Goal: Task Accomplishment & Management: Use online tool/utility

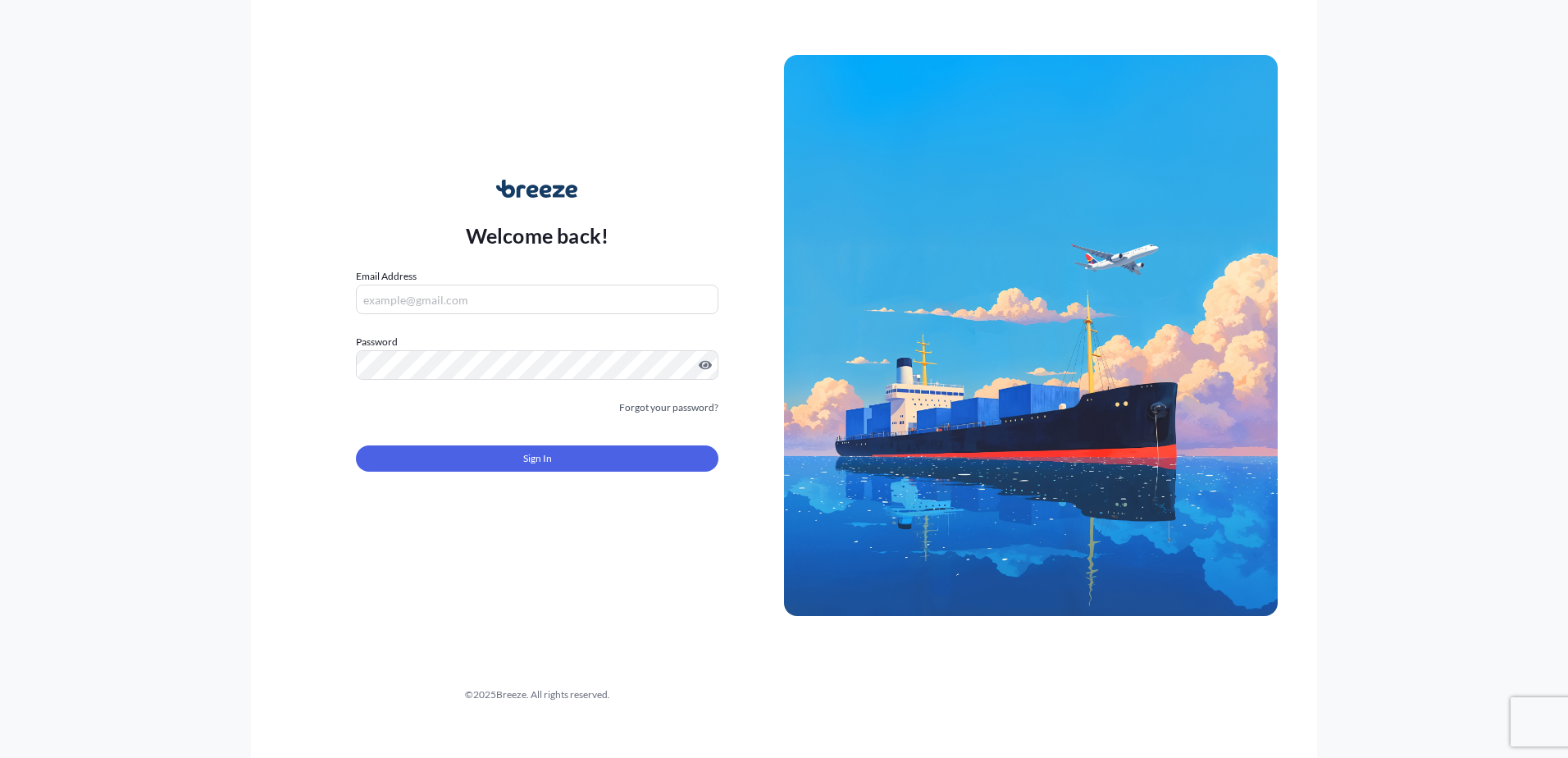
type input "[EMAIL_ADDRESS][PERSON_NAME][DOMAIN_NAME]"
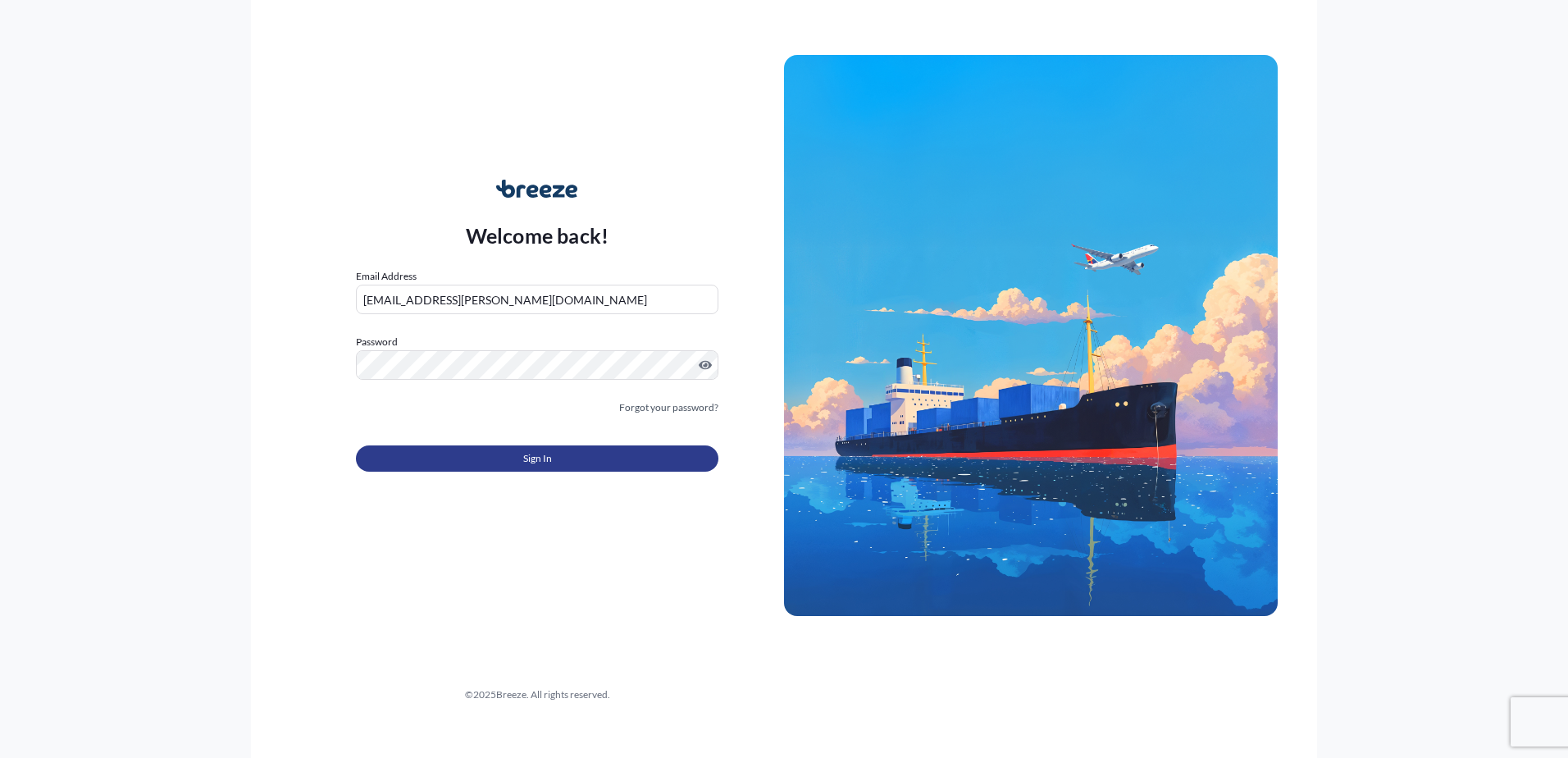
click at [508, 471] on button "Sign In" at bounding box center [537, 458] width 362 height 26
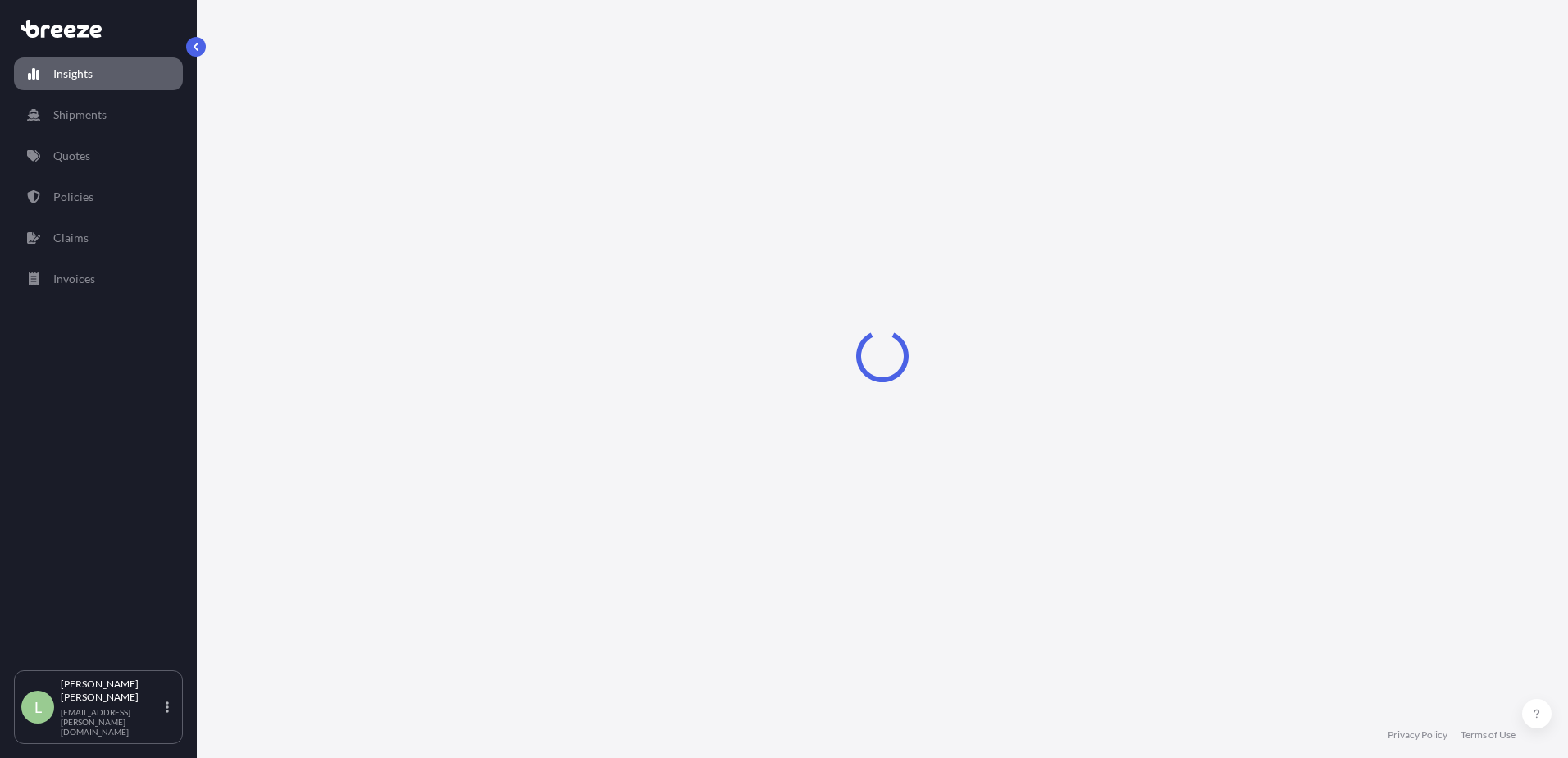
select select "2025"
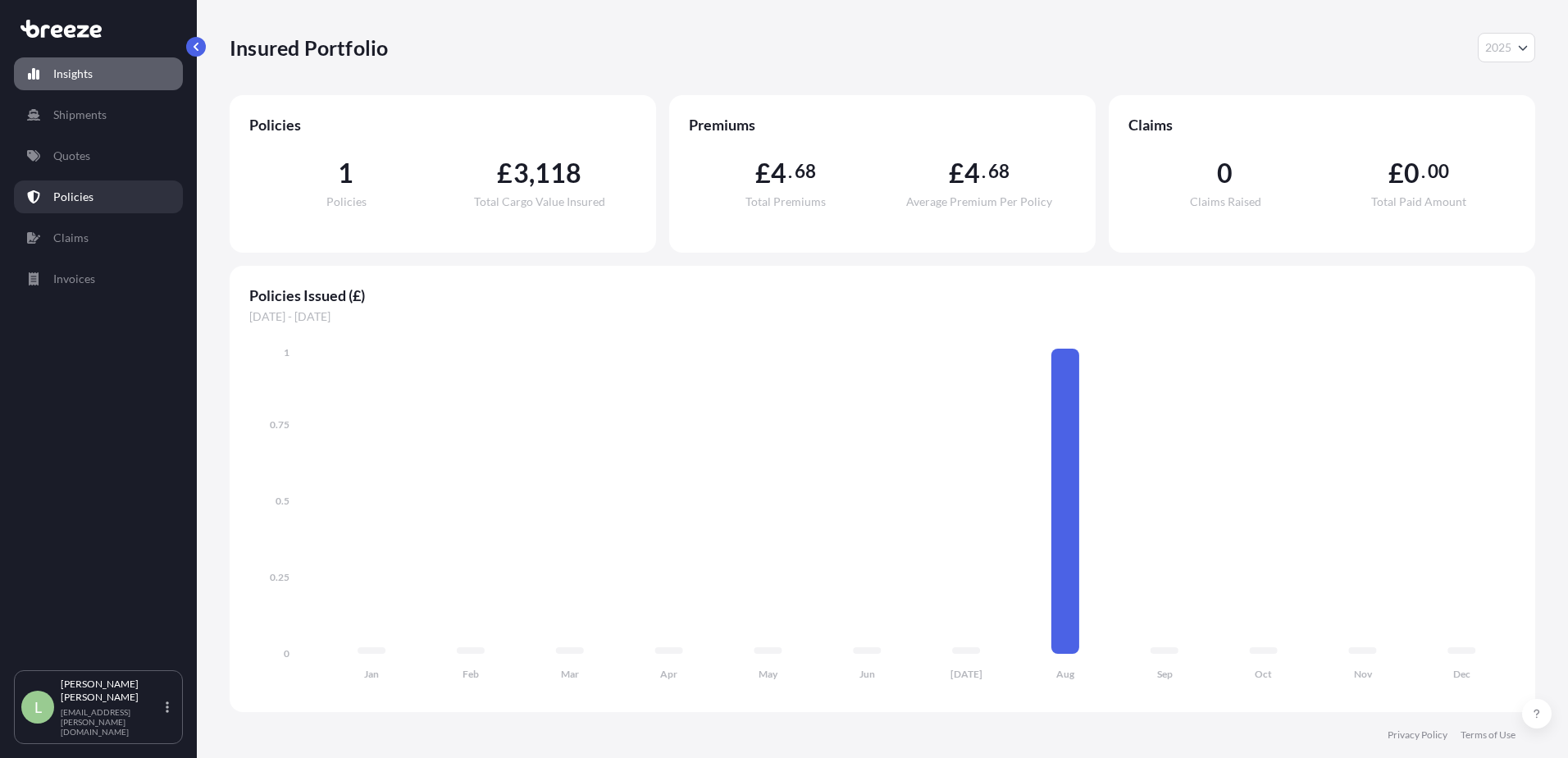
click at [100, 183] on link "Policies" at bounding box center [98, 196] width 169 height 33
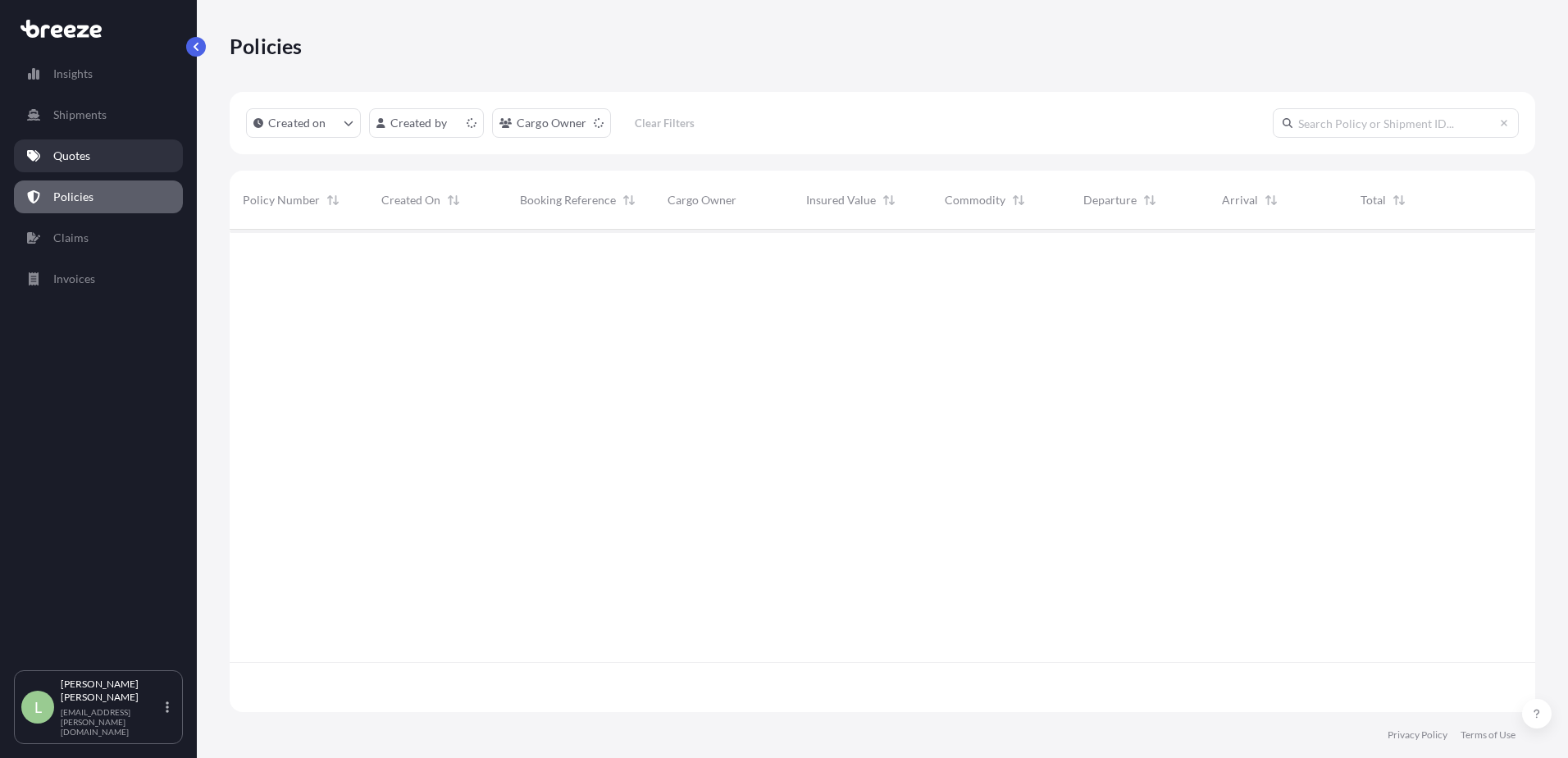
scroll to position [479, 1294]
click at [99, 169] on link "Quotes" at bounding box center [98, 156] width 169 height 33
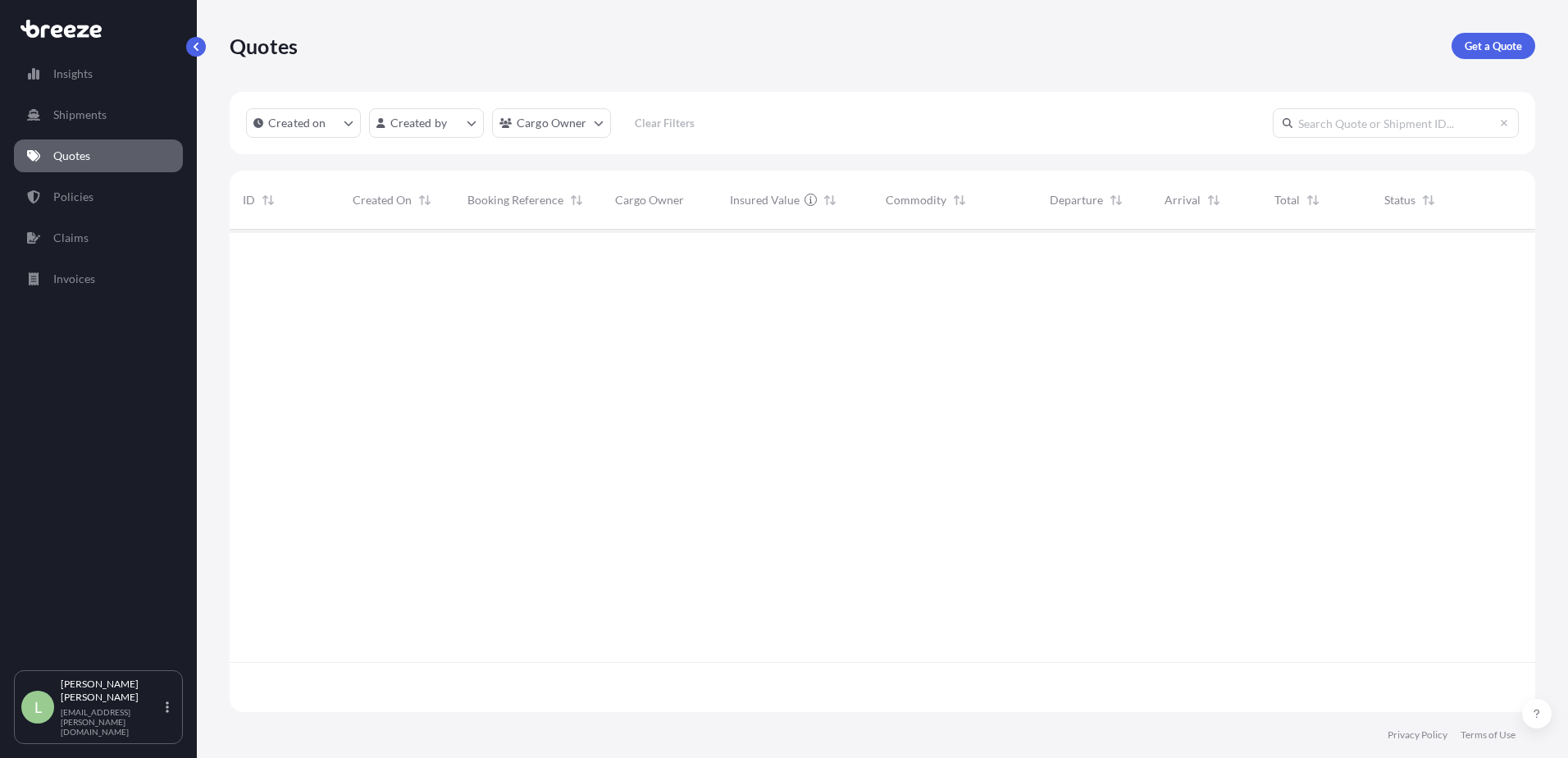
scroll to position [479, 1294]
click at [476, 255] on span "CAR2501518" at bounding box center [502, 256] width 69 height 17
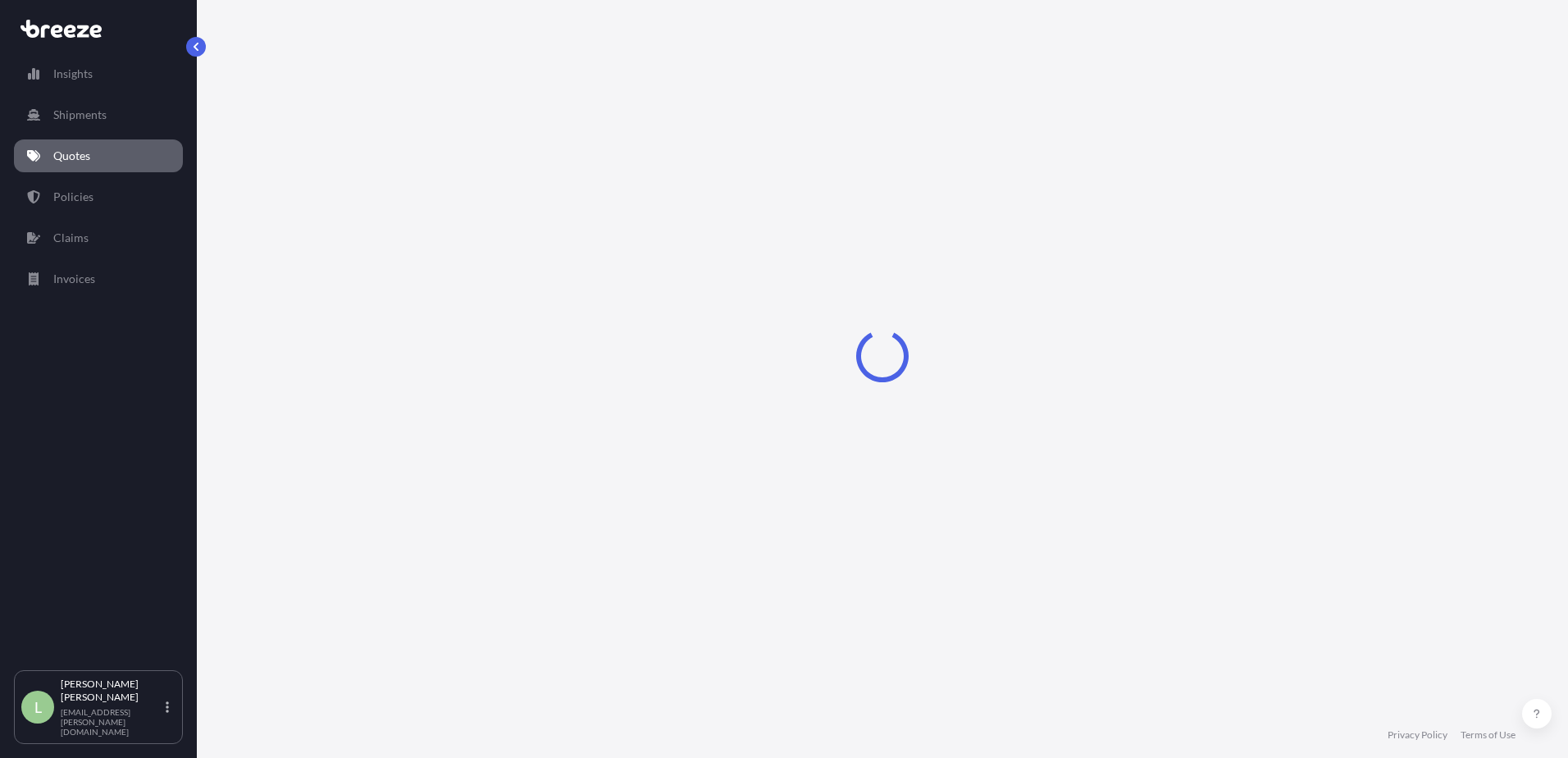
select select "Road"
select select "1"
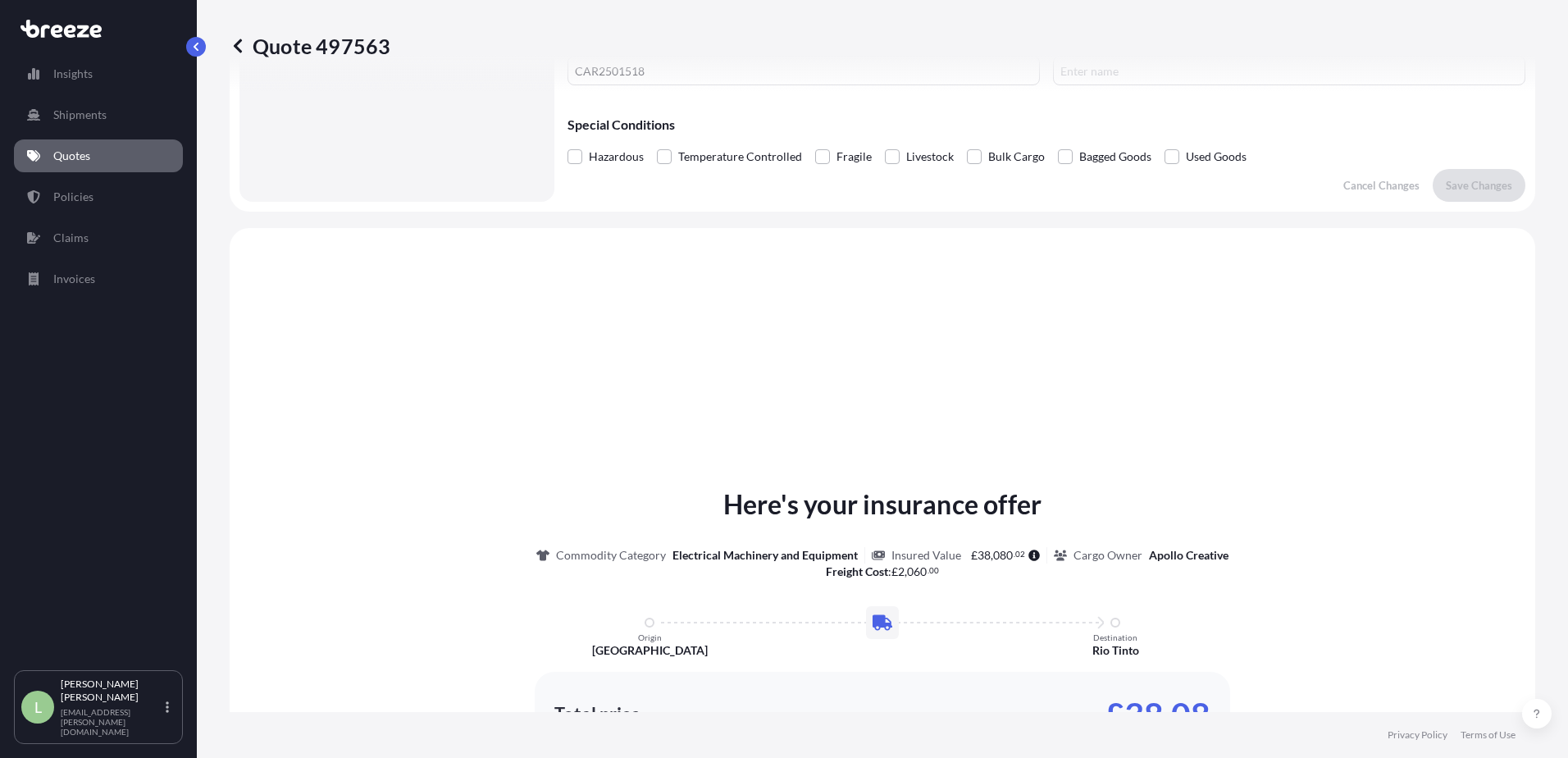
scroll to position [574, 0]
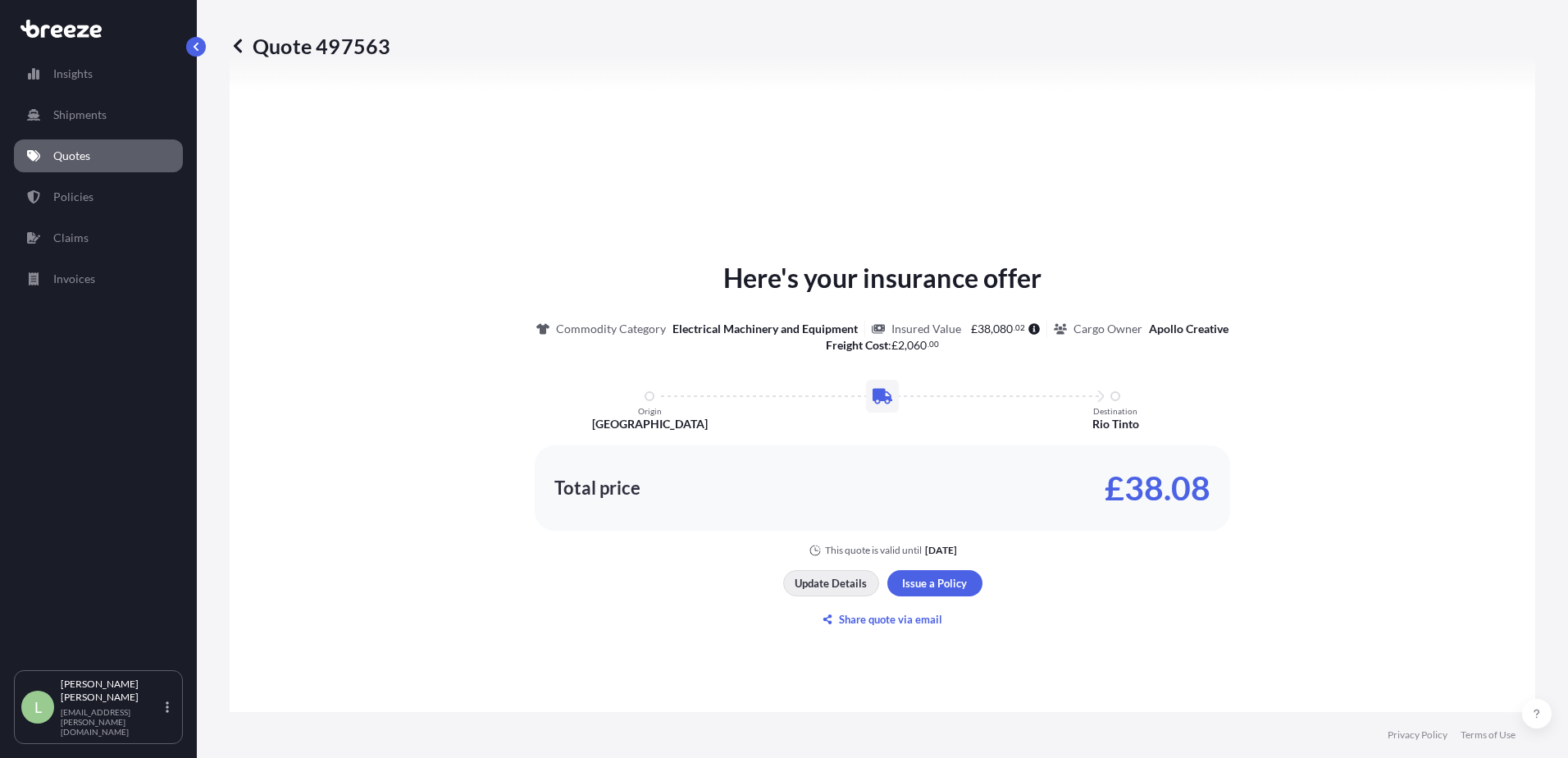
click at [829, 582] on p "Update Details" at bounding box center [831, 582] width 72 height 17
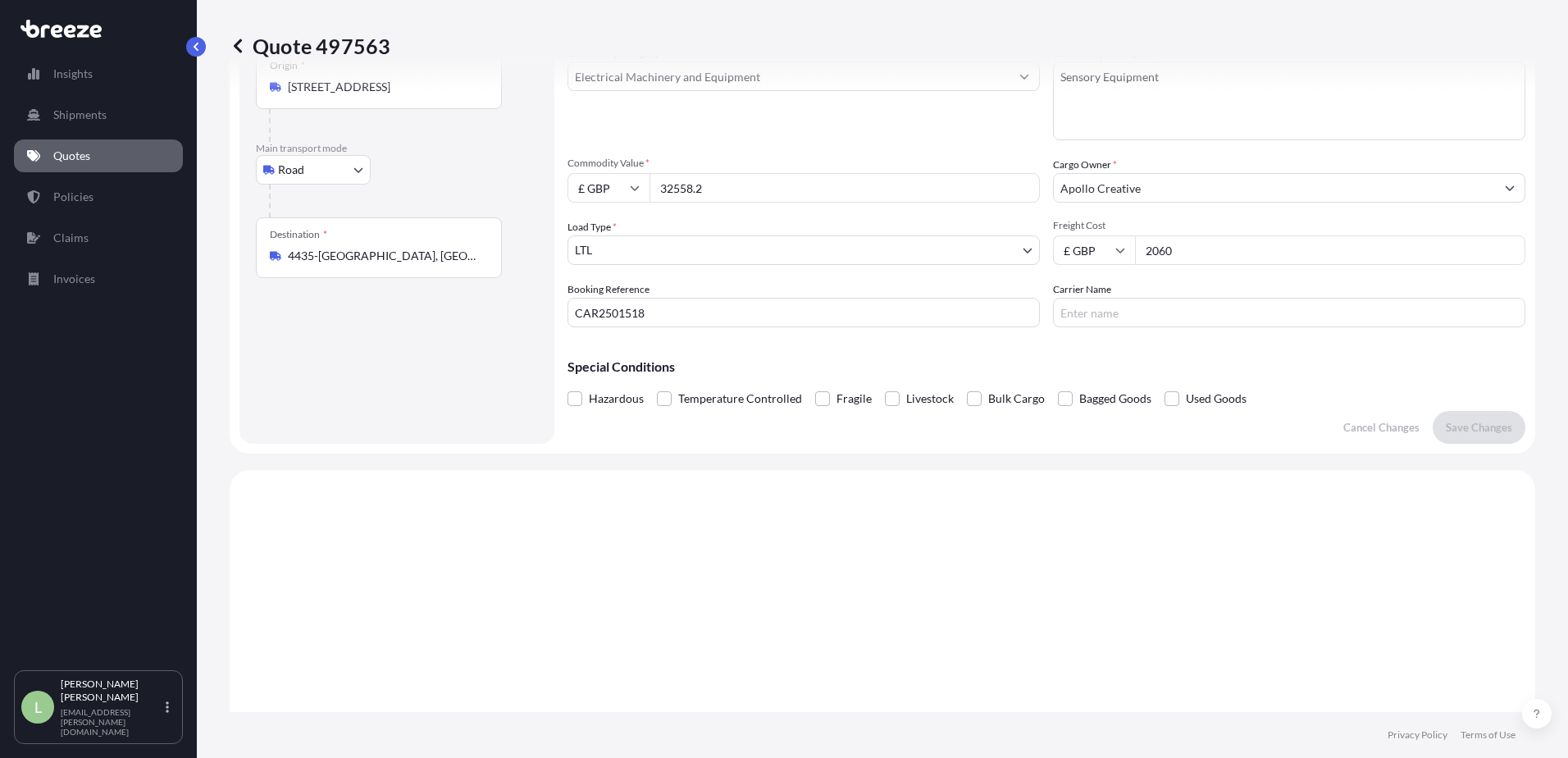
scroll to position [26, 0]
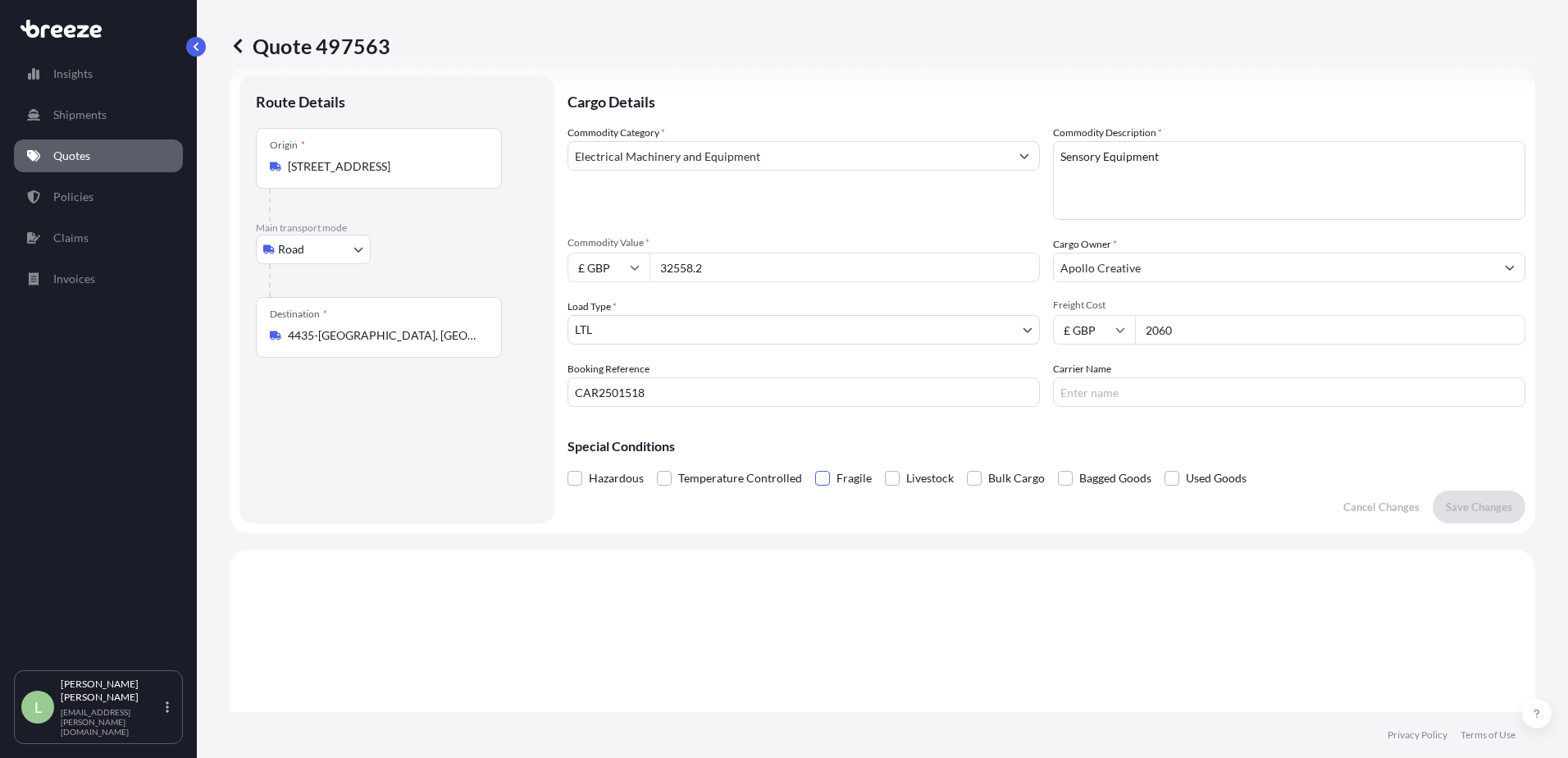
click at [825, 481] on span at bounding box center [823, 477] width 15 height 15
click at [816, 466] on input "Fragile" at bounding box center [816, 466] width 0 height 0
click at [1476, 512] on p "Save Changes" at bounding box center [1479, 507] width 66 height 17
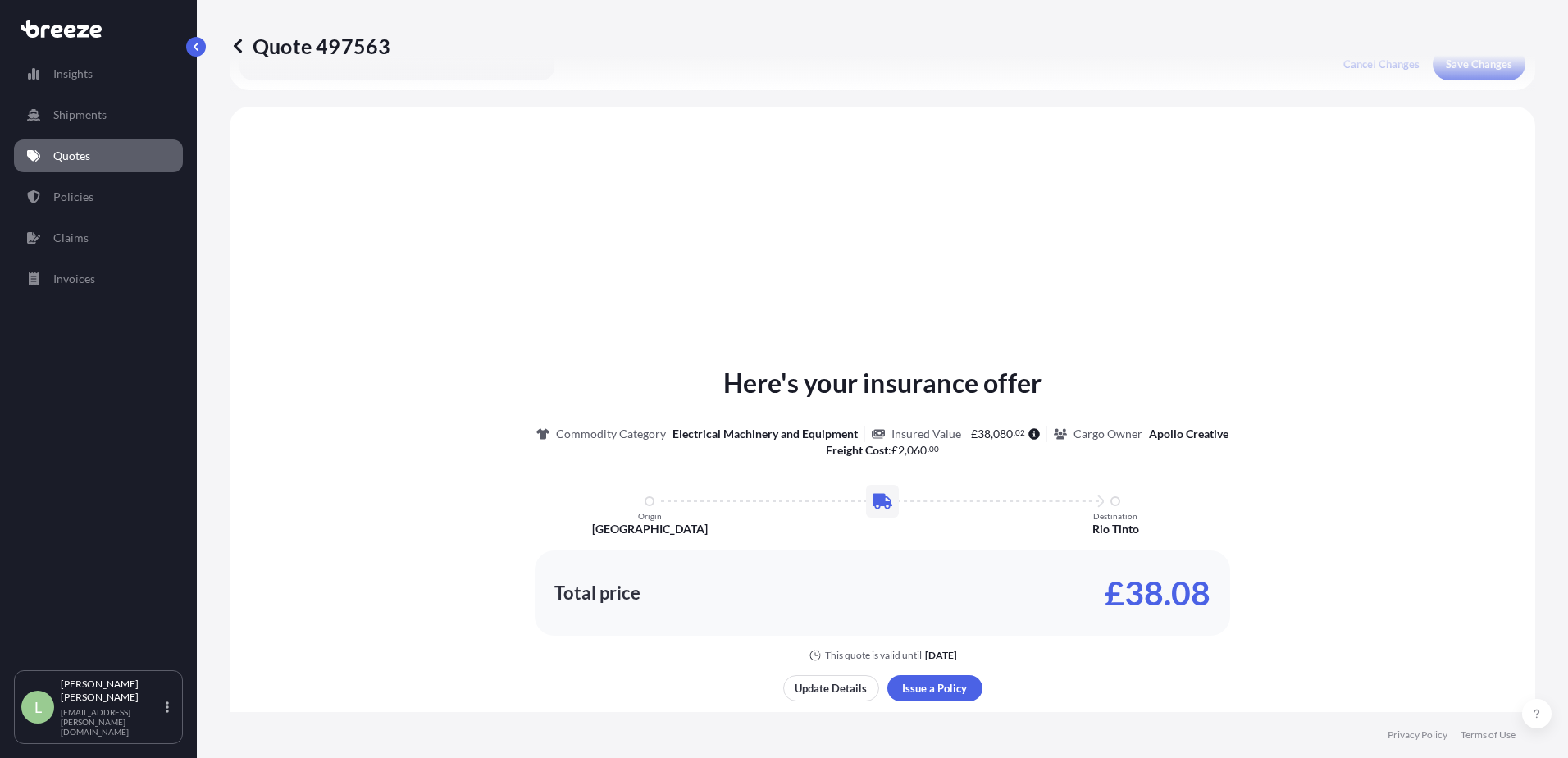
scroll to position [494, 0]
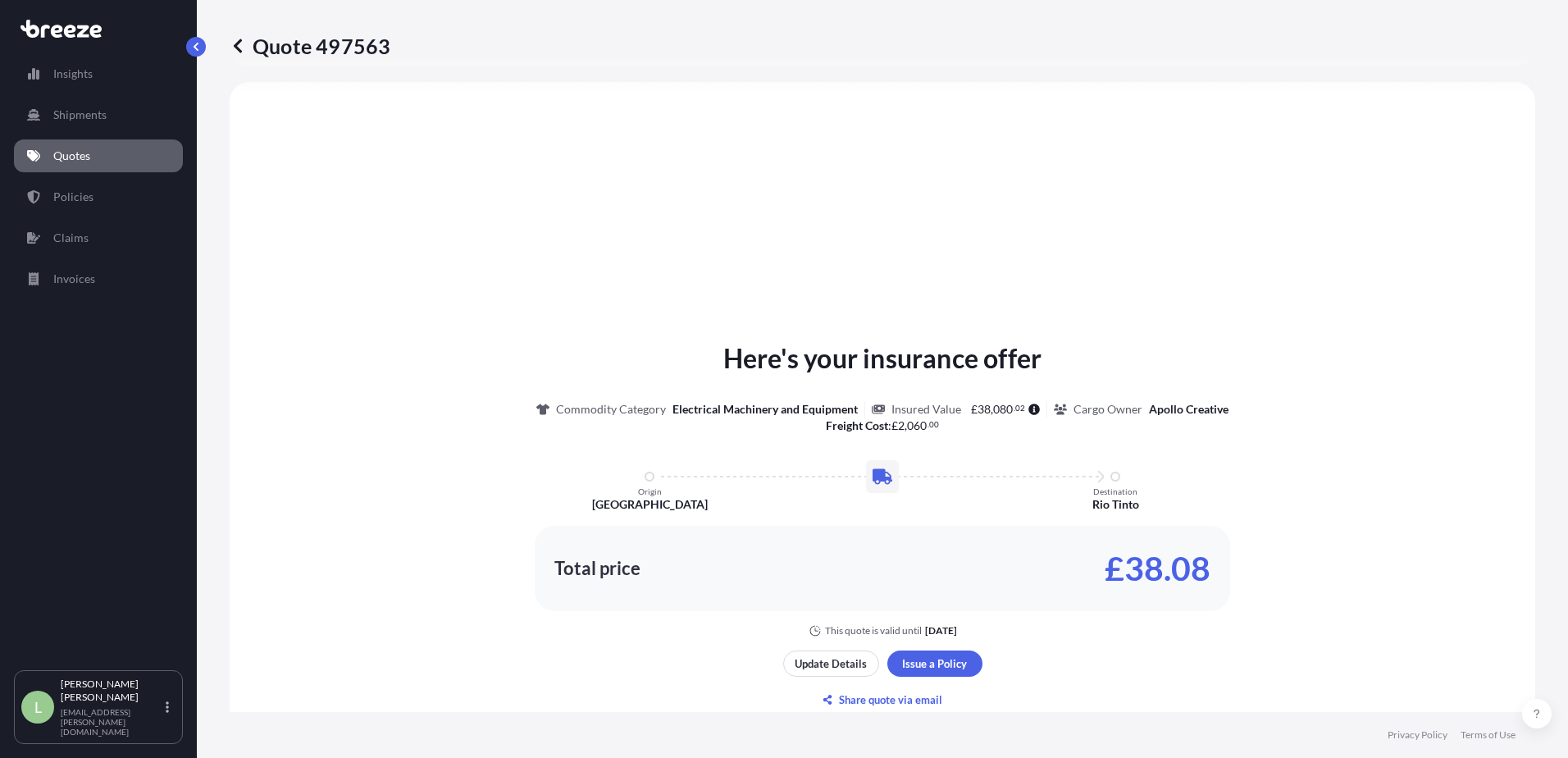
select select "Road"
select select "1"
